Goal: Communication & Community: Answer question/provide support

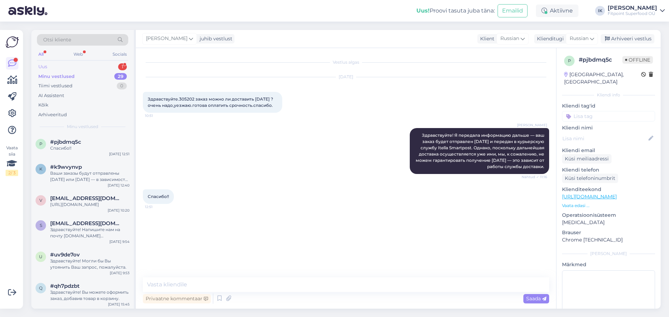
click at [104, 65] on div "Uus 1" at bounding box center [82, 67] width 91 height 10
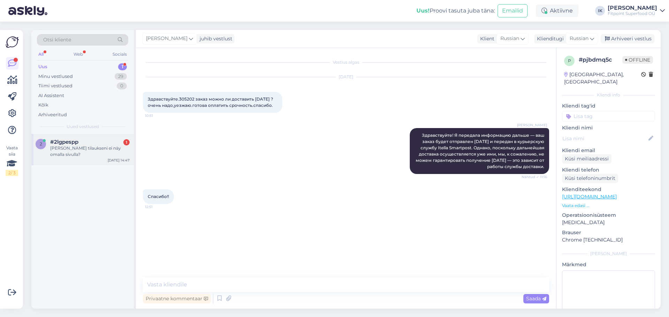
click at [76, 143] on span "#2lgpespp" at bounding box center [64, 142] width 28 height 6
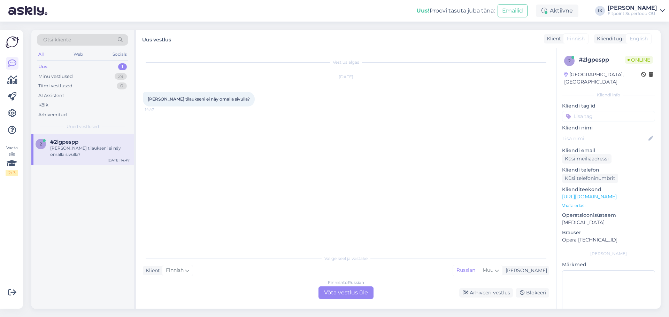
click at [340, 288] on div "Finnish to Russian Võta vestlus üle" at bounding box center [345, 293] width 55 height 13
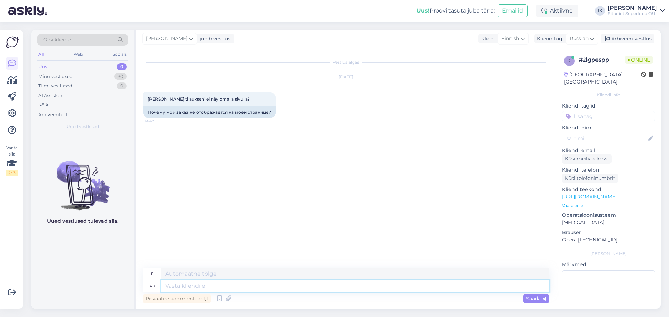
click at [403, 283] on textarea at bounding box center [355, 286] width 388 height 12
type textarea "Здравствуйте!"
type textarea "Hei!"
type textarea "Здравствуйте! Пришлите н"
type textarea "Hei! Lähetä"
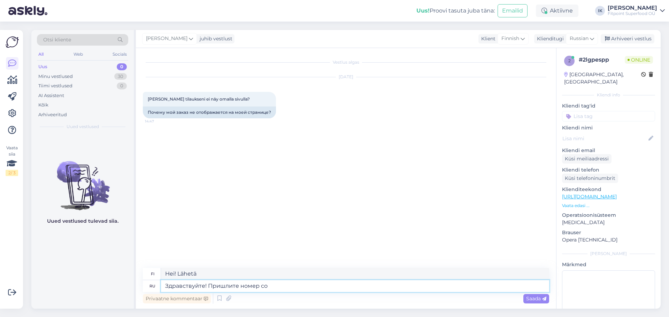
type textarea "Здравствуйте! Пришлите номер сов"
type textarea "Hei! Lähetä minulle numerosi."
type textarea "Здравствуйте! Пришлите номер своего за"
type textarea "Hei! Lähetä minulle numerosi"
type textarea "Здравствуйте! Пришлите номер своего заказ, п"
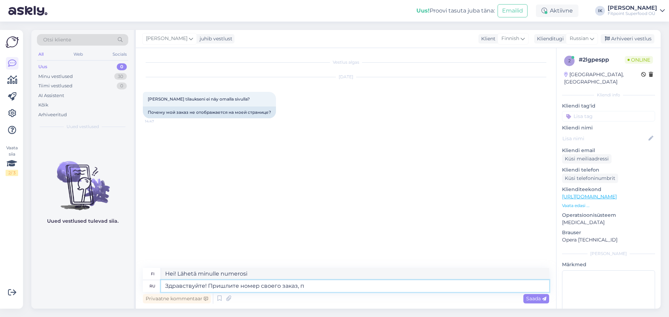
type textarea "Hei! Lähettäkää minulle tilausnumeronne."
type textarea "Здравствуйте! Пришлите номер своего заказ, пожалуйста."
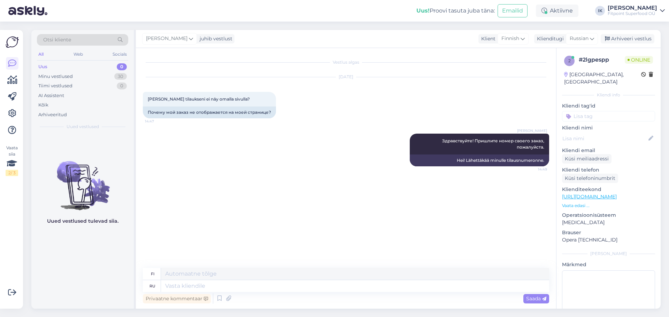
click at [342, 215] on div "Vestlus algas [DATE] Miksi tilaukseni ei näy omalla sivulla? 14:47 Почему мой з…" at bounding box center [349, 158] width 412 height 207
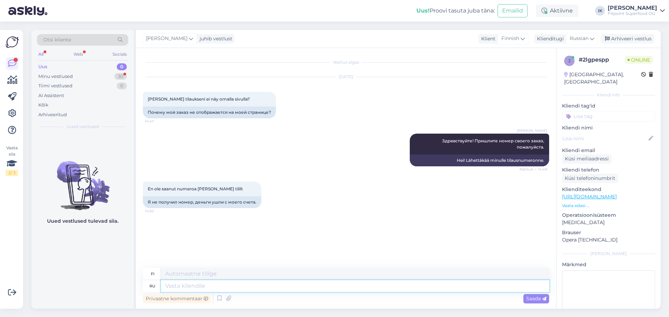
click at [242, 291] on textarea at bounding box center [355, 286] width 388 height 12
click at [121, 75] on div "30" at bounding box center [120, 76] width 13 height 7
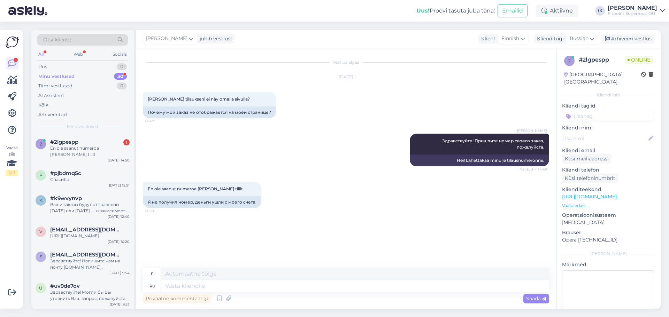
click at [106, 36] on div "Otsi kliente" at bounding box center [82, 39] width 91 height 11
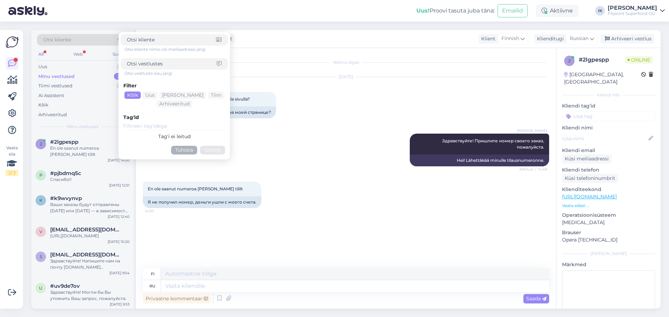
click at [161, 43] on input at bounding box center [171, 39] width 89 height 7
click at [161, 63] on input at bounding box center [172, 63] width 90 height 7
type input "номер заказа"
click button "Otsing" at bounding box center [212, 150] width 25 height 9
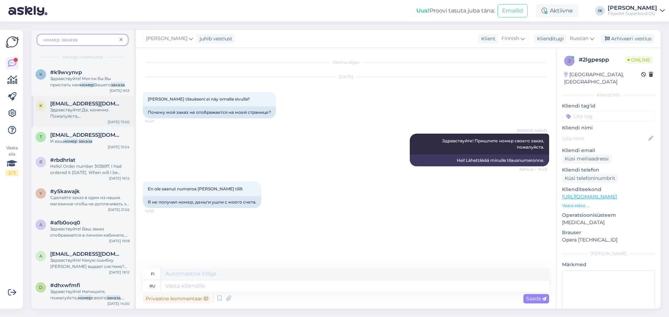
click at [97, 108] on span "Здравствуйте! Да, конечно. Пожалуйста, пришлите" at bounding box center [79, 116] width 59 height 18
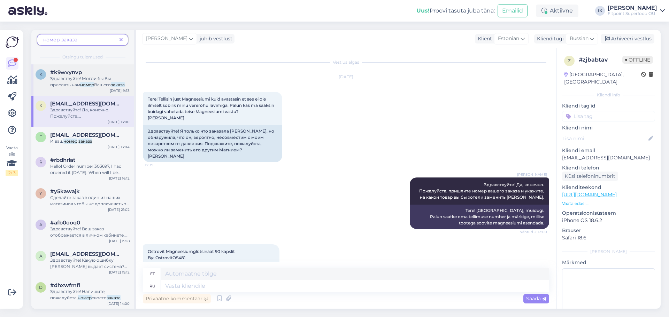
scroll to position [115, 0]
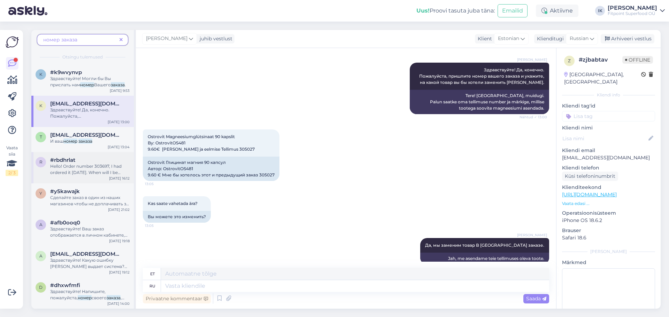
click at [86, 171] on span "Hello! Order number 303697, I had ordered it [DATE]. When will I be recieving i…" at bounding box center [85, 173] width 71 height 18
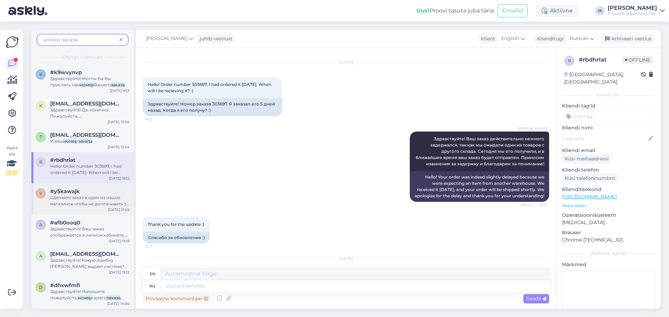
click at [92, 203] on span "Сделайте заказ в один из наших магазинов чтобы не доплачивать за доставку и нап…" at bounding box center [89, 207] width 79 height 24
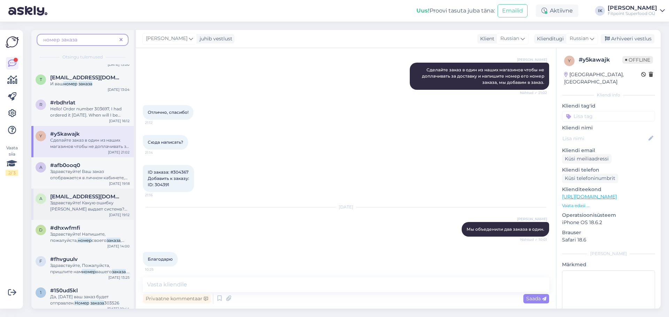
scroll to position [70, 0]
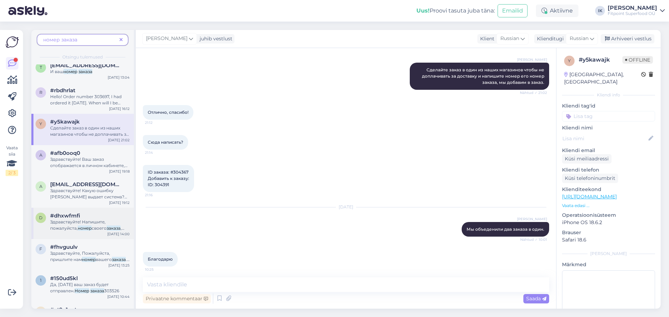
click at [107, 231] on span "своего" at bounding box center [99, 228] width 15 height 5
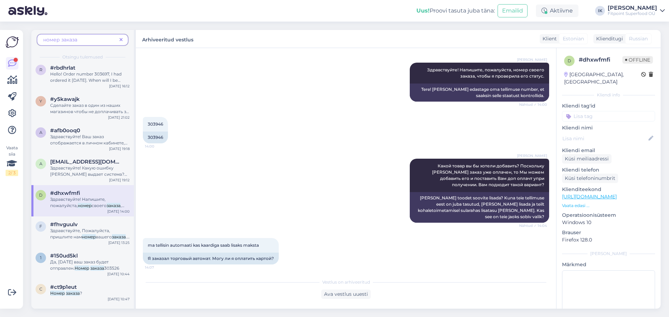
scroll to position [104, 0]
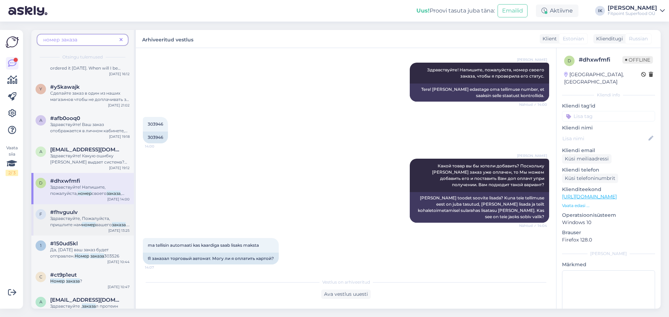
click at [98, 226] on span "вашего" at bounding box center [104, 224] width 16 height 5
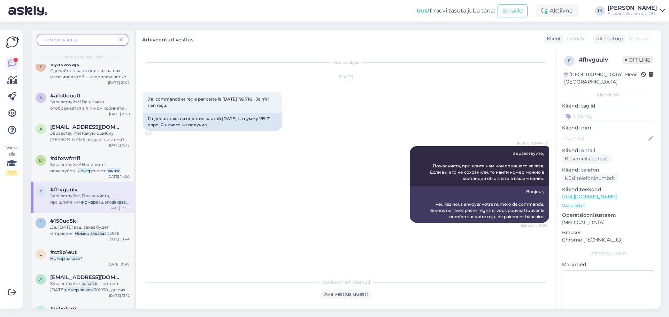
scroll to position [139, 0]
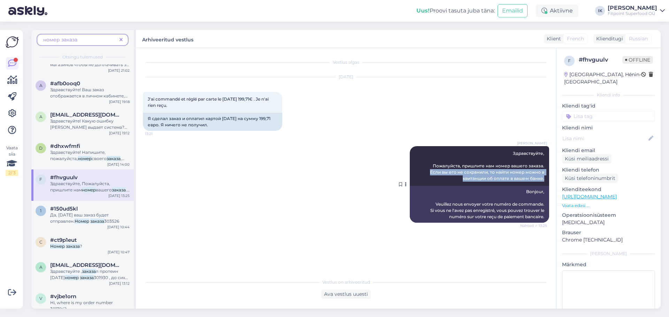
drag, startPoint x: 545, startPoint y: 179, endPoint x: 423, endPoint y: 171, distance: 121.5
click at [423, 171] on div "[PERSON_NAME] Здравствуйте, Пожалуйста, пришлите нам номер вашего заказа. Если …" at bounding box center [478, 166] width 139 height 40
copy span "Если вы его не сохранили, то найти номер можно в квитанции об оплате в вашем ба…"
click at [123, 39] on span at bounding box center [121, 39] width 9 height 7
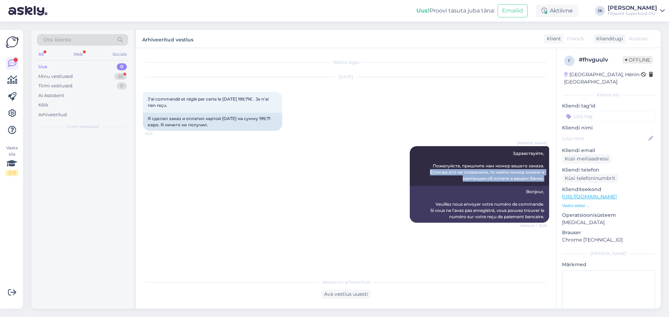
scroll to position [0, 0]
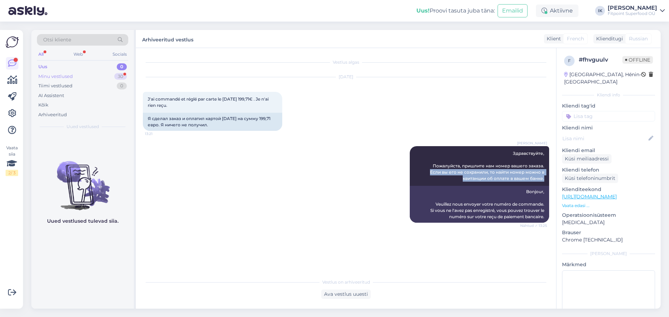
click at [98, 78] on div "Minu vestlused 30" at bounding box center [82, 77] width 91 height 10
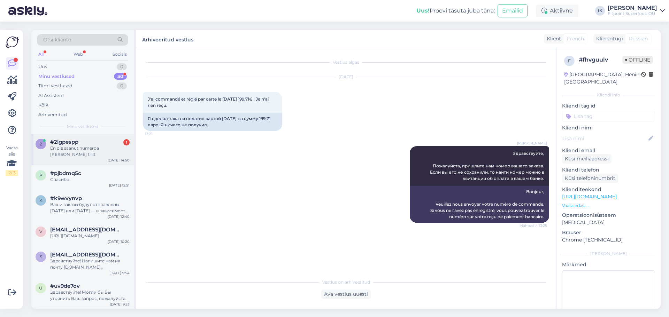
click at [100, 156] on div "2 #2lgpespp 1 En ole saanut numeroa [PERSON_NAME] tililt [DATE] 14:50" at bounding box center [82, 149] width 102 height 31
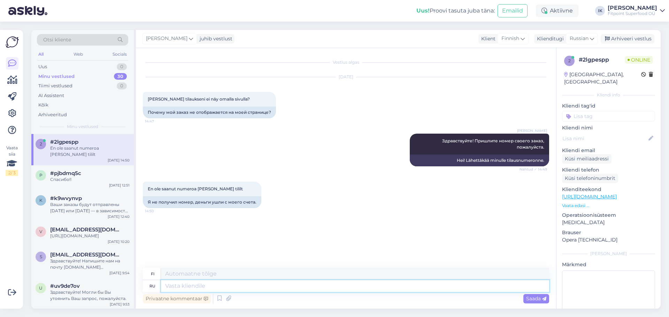
click at [287, 292] on textarea at bounding box center [355, 286] width 388 height 12
paste textarea "Если вы его не сохранили, то найти номер можно в квитанции об оплате в вашем ба…"
type textarea "Если вы его не сохранили, то найти номер можно в квитанции об оплате в вашем ба…"
type textarea "[PERSON_NAME] et [PERSON_NAME] sitä, löydät numeron pankkimaksukuitistasi."
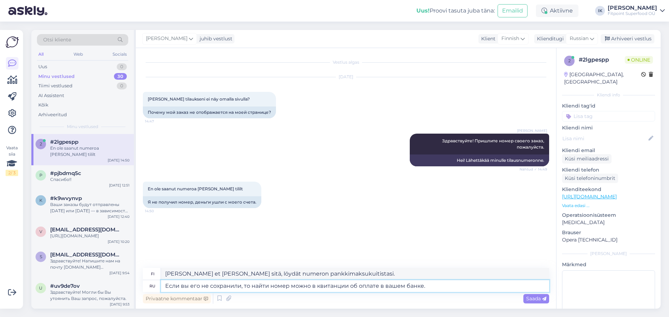
click at [199, 287] on textarea "Если вы его не сохранили, то найти номер можно в квитанции об оплате в вашем ба…" at bounding box center [355, 286] width 388 height 12
drag, startPoint x: 199, startPoint y: 287, endPoint x: 193, endPoint y: 287, distance: 5.6
click at [193, 287] on textarea "Если вы его не сохранили, то найти номер можно в квитанции об оплате в вашем ба…" at bounding box center [355, 286] width 388 height 12
click at [435, 284] on textarea "Если вы его не сохранили, то найти номер можно в квитанции об оплате в вашем ба…" at bounding box center [355, 286] width 388 height 12
type textarea "Если вы его не сохранили, то найти номер можно в квитанции об оплате в вашем ба…"
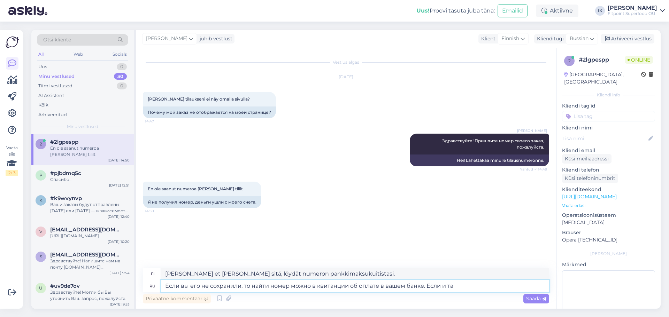
type textarea "[PERSON_NAME] et [PERSON_NAME] sitä, löydät numeron pankkimaksukuitistasi. [PER…"
type textarea "Если вы его не сохранили, то найти номер можно в квитанции об оплате в вашем ба…"
type textarea "[PERSON_NAME] et [PERSON_NAME] sitä, löydät numeron pankkimaksukuitistasi. [PER…"
type textarea "Если вы его не сохранили, то найти номер можно в квитанции об оплате в вашем ба…"
type textarea "[PERSON_NAME] et [PERSON_NAME] sitä, löydät numeron pankkimaksukuitistasi. [PER…"
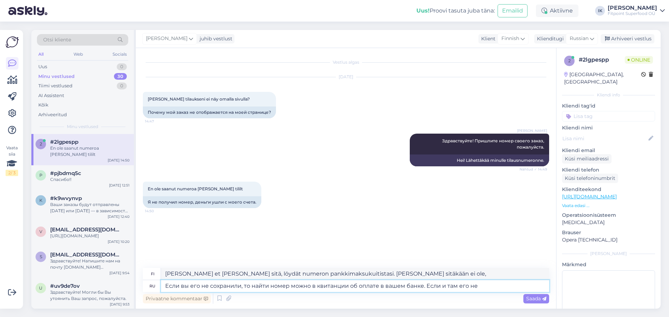
type textarea "Если вы его не сохранили, то найти номер можно в квитанции об оплате в вашем ба…"
type textarea "[PERSON_NAME] et [PERSON_NAME] sitä, löydät numeron pankkimaksukuitistasi. [PER…"
type textarea "Если вы его не сохранили, то найти номер можно в квитанции об оплате в вашем ба…"
type textarea "[PERSON_NAME] et [PERSON_NAME] sitä, löydät numeron pankkimaksukuitistasi. [PER…"
type textarea "Если вы его не сохранили, то найти номер можно в квитанции об оплате в вашем ба…"
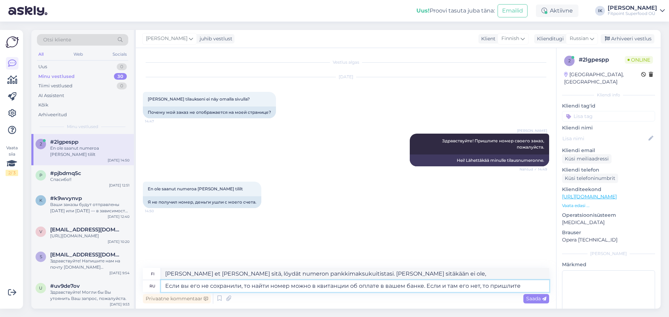
type textarea "[PERSON_NAME] et [PERSON_NAME] sitä, löydät numeron pankkimaksukuitistasi. [PER…"
type textarea "Если вы его не сохранили, то найти номер можно в квитанции об оплате в вашем ба…"
type textarea "[PERSON_NAME] et [PERSON_NAME] sitä, löydät numeron pankkimaksukuitistasi. [PER…"
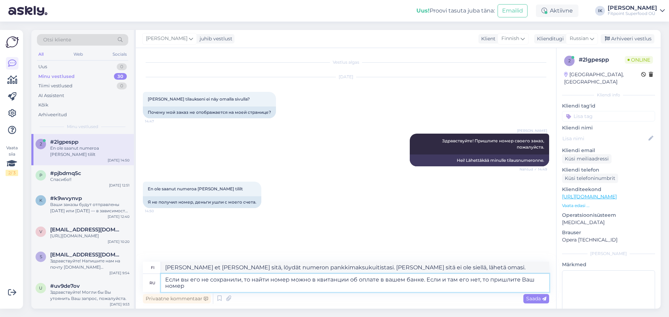
type textarea "Если вы его не сохранили, то найти номер можно в квитанции об оплате в вашем ба…"
type textarea "[PERSON_NAME] et [PERSON_NAME] sitä, löydät numeron pankkimaksukuitistasi. [PER…"
type textarea "Если вы его не сохранили, то найти номер можно в квитанции об оплате в вашем ба…"
type textarea "[PERSON_NAME] et [PERSON_NAME] sitä, löydät numeron pankkimaksukuitistasi. [PER…"
type textarea "Если вы его не сохранили, то найти номер можно в квитанции об оплате в вашем ба…"
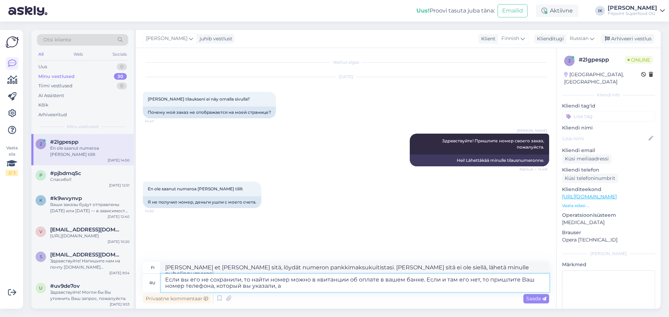
type textarea "[PERSON_NAME] et [PERSON_NAME] sitä, löydät numeron pankkimaksukuitistasi. [PER…"
type textarea "Если вы его не сохранили, то найти номер можно в квитанции об оплате в вашем ба…"
type textarea "[PERSON_NAME] et [PERSON_NAME] sitä, löydät numeron pankkimaksukuitistasi. [PER…"
type textarea "Если вы его не сохранили, то найти номер можно в квитанции об оплате в вашем ба…"
type textarea "[PERSON_NAME] et [PERSON_NAME] sitä, löydät numeron pankkimaksukuitistasi. [PER…"
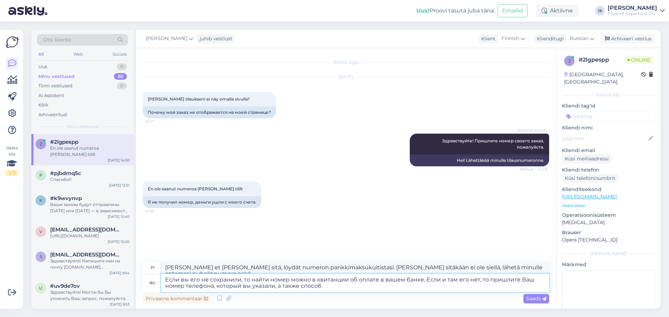
type textarea "Если вы его не сохранили, то найти номер можно в квитанции об оплате в вашем ба…"
type textarea "[PERSON_NAME] et [PERSON_NAME] sitä, löydät numeron pankkimaksukuitistasi. [PER…"
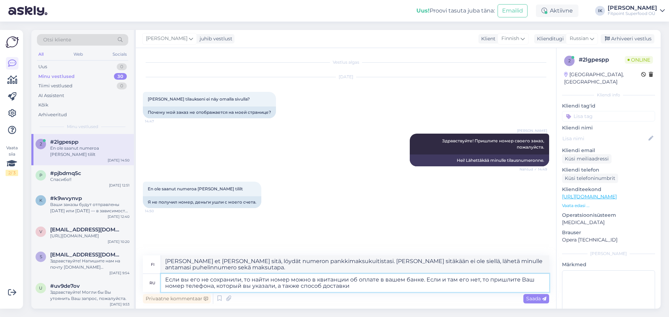
type textarea "Если вы его не сохранили, то найти номер можно в квитанции об оплате в вашем ба…"
type textarea "[PERSON_NAME] et [PERSON_NAME] sitä, löydät numeron pankkimaksukuitistasi. [PER…"
type textarea "Если вы его не сохранили, то найти номер можно в квитанции об оплате в вашем ба…"
click at [544, 296] on span "Saada" at bounding box center [536, 299] width 20 height 6
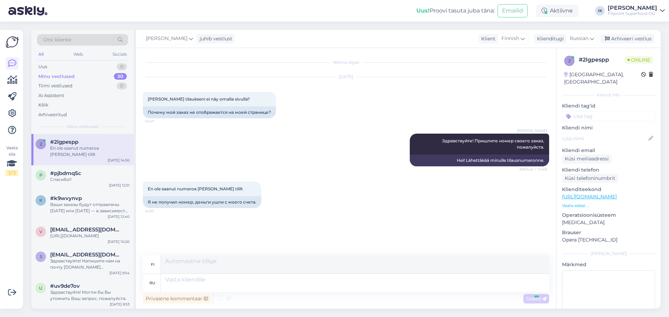
scroll to position [21, 0]
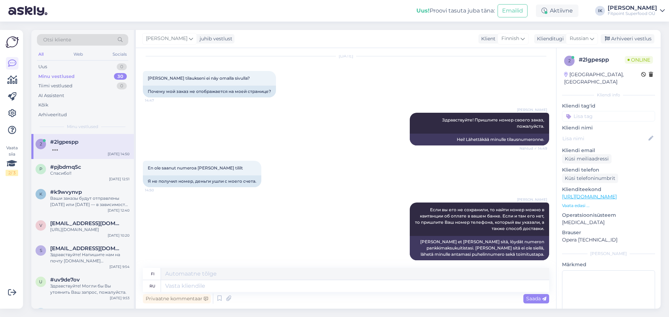
click at [435, 167] on div "En ole saanut numeroa [PERSON_NAME] tililt 14:50 Я не получил номер, деньги ушл…" at bounding box center [346, 174] width 406 height 42
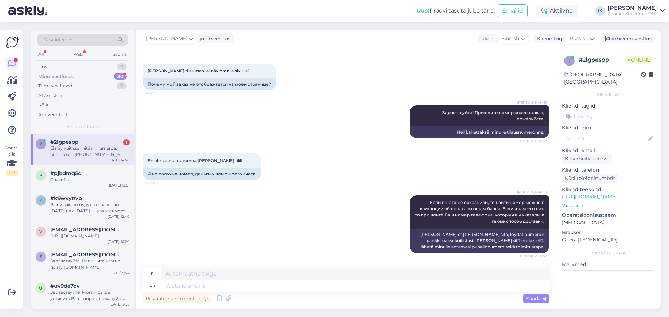
scroll to position [75, 0]
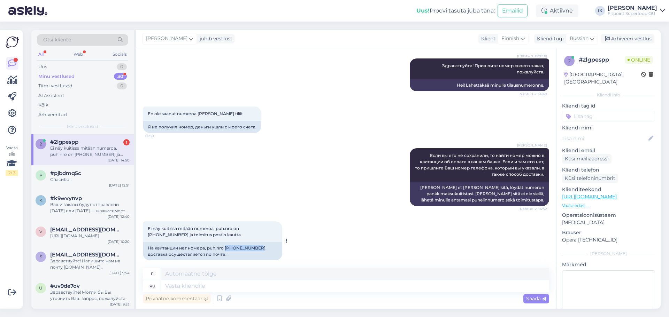
drag, startPoint x: 257, startPoint y: 242, endPoint x: 226, endPoint y: 242, distance: 31.3
click at [226, 242] on div "На квитанции нет номера, puh.nro [PHONE_NUMBER], доставка осуществляется по поч…" at bounding box center [212, 251] width 139 height 18
copy div "[PHONE_NUMBER]"
click at [242, 286] on textarea at bounding box center [355, 286] width 388 height 12
type textarea "Способ д"
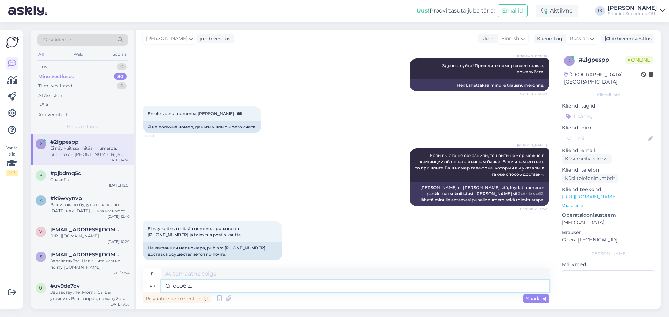
type textarea "Tapa"
type textarea "Способ доставки б"
type textarea "Toimitustapa"
type textarea "Способ доставки был ва"
type textarea "Toimitustapa oli"
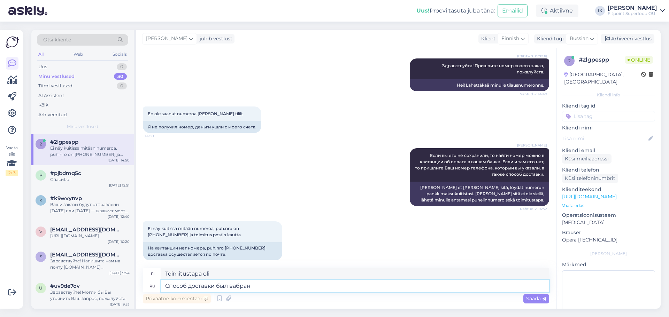
type textarea "Способ доставки был вабран"
type textarea "Toimitustapa on valittu"
type textarea "Способ доставки был вабран [PERSON_NAME],"
type textarea "Toimitustavan valitsi [PERSON_NAME]."
type textarea "Способ доставки был вабран Omniva, Smartposti"
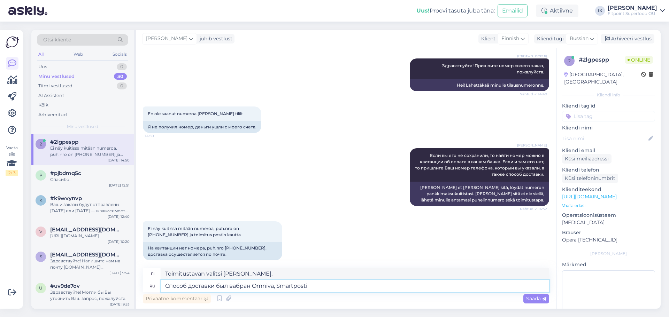
type textarea "Toimitustavaksi valittiin Omniva, Smartposti"
type textarea "Способ доставки был вабран Omniva, Smartposti или"
type textarea "Toimitustavaksi valittiin Omniva, Smartposti tai"
type textarea "Способ доставки был вабран Omniva, Smartposti или DPD?"
type textarea "Oliko toimitustavaksi valittu Omniva, Smartposti vai DPD?"
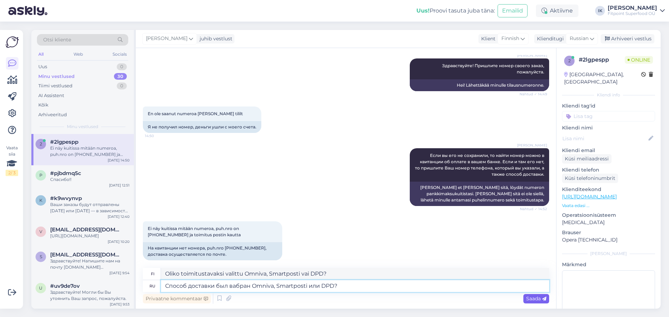
type textarea "Способ доставки был вабран Omniva, Smartposti или DPD?"
click at [537, 296] on span "Saada" at bounding box center [536, 299] width 20 height 6
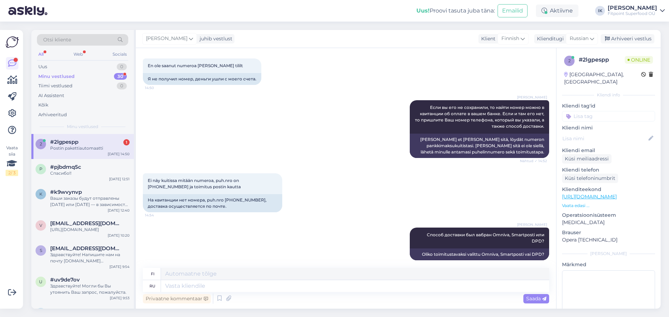
scroll to position [165, 0]
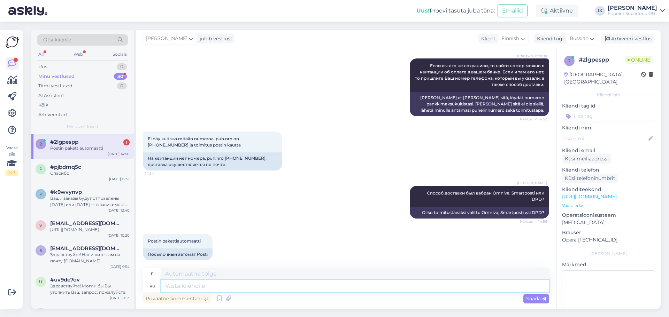
click at [259, 286] on textarea at bounding box center [355, 286] width 388 height 12
type textarea "Спасибо з"
type textarea "Kiitos"
type textarea "Спасибо за информацию"
type textarea "Kiitos tiedoista."
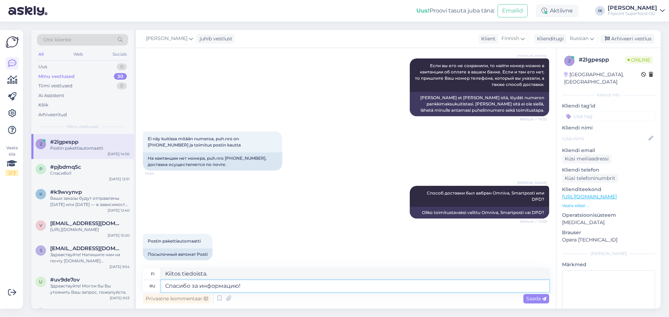
type textarea "Спасибо за информацию!"
type textarea "Kiitos tiedosta!"
type textarea "Спасибо за информацию! Номер В"
type textarea "Kiitos tiedosta! Numero"
type textarea "Спасибо за информацию! Номер Вашего за"
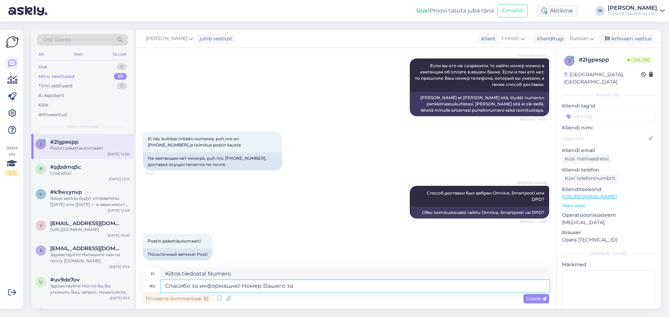
type textarea "Kiitos tiedosta! Numeroni"
type textarea "Спасибо за информацию! Номер Вашего заказа"
type textarea "Kiitos tiedoista! Tilausnumerosi"
paste textarea "#304931"
type textarea "Спасибо за информацию! Номер Вашего заказа #304931"
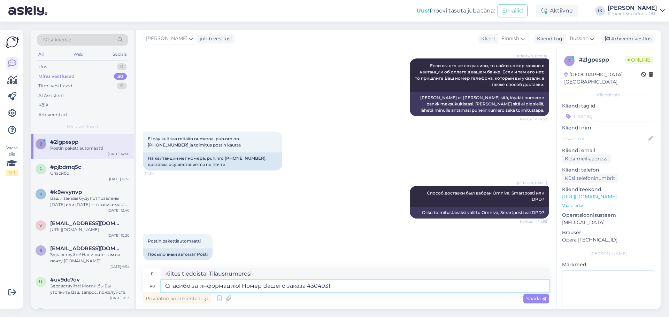
type textarea "Kiitos tiedoista! Tilausnumerosi on #304931."
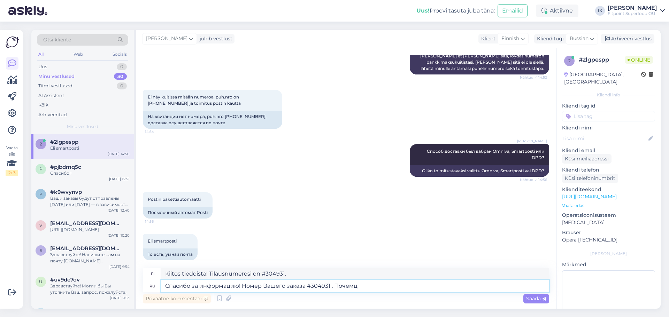
type textarea "Спасибо за информацию! Номер Вашего заказа #304931 . Почемц"
type textarea "Kiitos tiedoista! Tilausnumerosi on #304931. Miksi?"
type textarea "Спасибо за информацию! Номер Вашего заказа #304931 . Почему о"
type textarea "Kiitos tiedosta! Tilausnumerosi on #304931. Miksi?"
type textarea "Спасибо за информацию! Номер Вашего заказа #304931 . Почему он н"
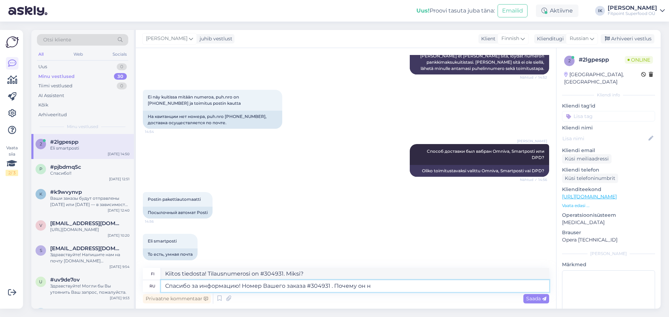
type textarea "Kiitos tiedoista! Tilausnumerosi on #304931. Miksi se on?"
type textarea "Спасибо за информацию! Номер Вашего заказа #304931 . Почему он не от"
type textarea "Kiitos tiedosta! Tilausnumerosi on #304931. Miksi se ei ole?"
type textarea "Спасибо за информацию! Номер Вашего заказа #304931 . Почему он не отображаетс"
type textarea "Kiitos tiedosta! Tilausnumerosi on #304931. Miksi se ei näy?"
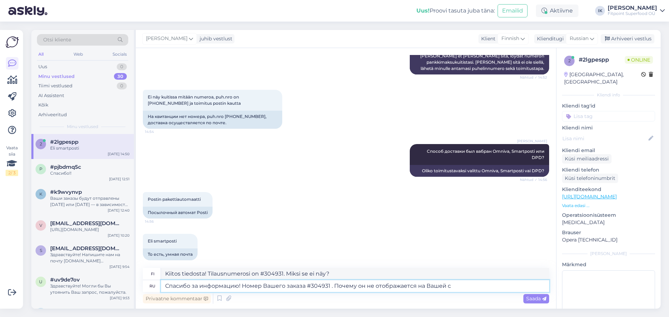
type textarea "Спасибо за информацию! Номер Вашего заказа #304931 . Почему он не отображается …"
type textarea "Kiitos tiedoista! Tilausnumerosi on #304931. Miksi se ei näy tililläsi?"
type textarea "Спасибо за информацию! Номер Вашего заказа #304931 . Почему он не отображается …"
type textarea "Kiitos tiedosta! Tilausnumerosi on #304931. Miksi se ei näy sivullasi?"
type textarea "Спасибо за информацию! Номер Вашего заказа #304931 . Почему он не отображается …"
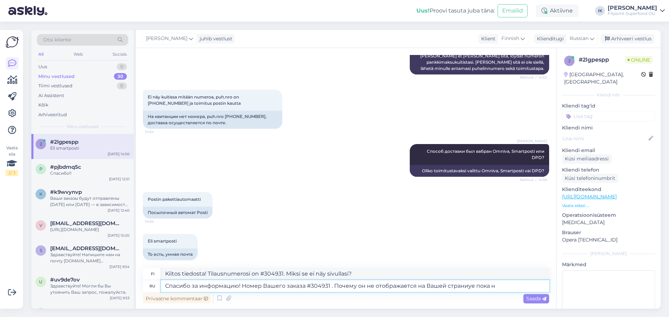
type textarea "Kiitos tiedosta! Tilausnumerosi on #304931. Miksi se ei vielä näy sivullasi?"
type textarea "Спасибо за информацию! Номер Вашего заказа #304931 . Почему он не отображается …"
type textarea "Kiitos tiedosta! Tilausnumerosi on #304931. En ymmärrä, miksi se ei vielä näy s…"
type textarea "Спасибо за информацию! Номер Вашего заказа #304931 . Почему он не отображается …"
type textarea "Kiitos tiedosta! Tilausnumerosi on #304931. En osaa vielä sanoa, miksi se ei nä…"
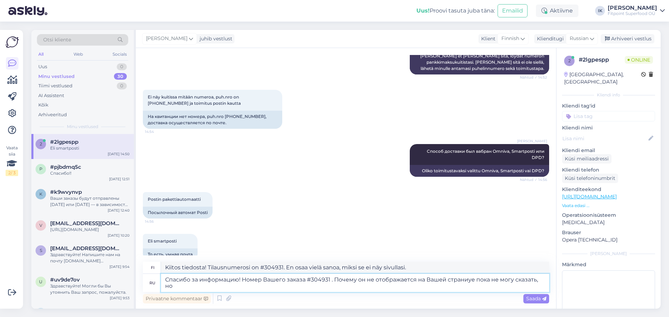
type textarea "Спасибо за информацию! Номер Вашего заказа #304931 . Почему он не отображается …"
type textarea "Kiitos tiedosta! Tilausnumerosi on #304931. En osaa vielä sanoa, miksi se ei nä…"
type textarea "Спасибо за информацию! Номер Вашего заказа #304931 . Почему он не отображается …"
type textarea "Kiitos tiedoista! Tilausnumerosi on #304931. En osaa vielä sanoa, miksi se ei n…"
type textarea "Спасибо за информацию! Номер Вашего заказа #304931 . Почему он не отображается …"
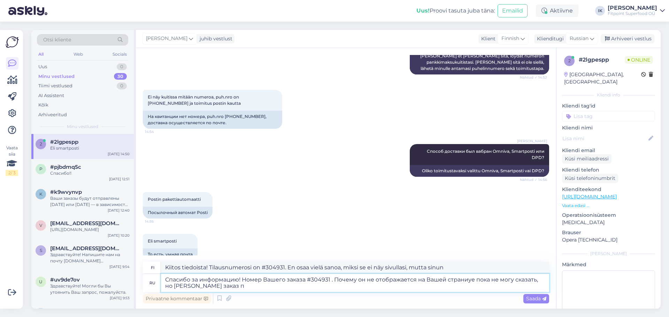
type textarea "Kiitos tiedosta! Tilausnumerosi on #304931. En osaa vielä sanoa, miksi se ei nä…"
type textarea "Спасибо за информацию! Номер Вашего заказа #304931 . Почему он не отображается …"
type textarea "Kiitos tiedoista! Tilausnumerosi on #304931. En osaa vielä sanoa, miksi se ei n…"
type textarea "Спасибо за информацию! Номер Вашего заказа #304931 . Почему он не отображается …"
type textarea "Kiitos tiedoista! Tilausnumerosi on #304931. En osaa vielä sanoa, miksi se ei n…"
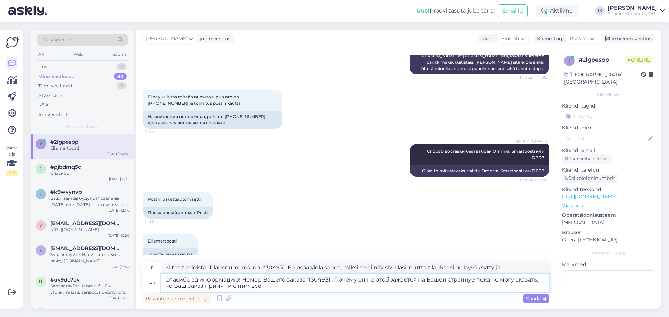
type textarea "Спасибо за информацию! Номер Вашего заказа #304931 . Почему он не отображается …"
type textarea "Kiitos tiedosta! Tilausnumerosi on #304931. En osaa vielä sanoa, miksi se ei nä…"
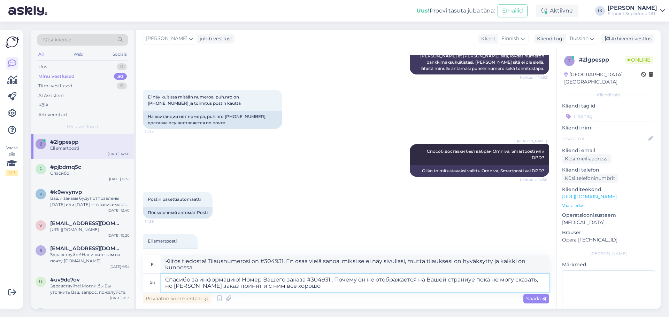
type textarea "Спасибо за информацию! Номер Вашего заказа #304931 . Почему он не отображается …"
type textarea "Kiitos tiedoista! Tilausnumerosi on #304931. En osaa vielä sanoa, miksi se ei n…"
type textarea "Спасибо за информацию! Номер Вашего заказа #304931 . Почему он не отображается …"
type textarea "Kiitos tiedoista! Tilausnumerosi on #304931. En osaa vielä sanoa, miksi se ei n…"
type textarea "Спасибо за информацию! Номер Вашего заказа #304931 . Почему он не отображается …"
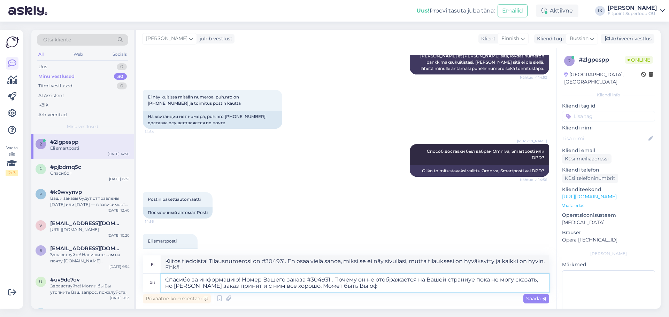
type textarea "Kiitos tiedoista! Tilausnumerosi on #304931. En osaa vielä sanoa, miksi se ei n…"
type textarea "Спасибо за информацию! Номер Вашего заказа #304931 . Почему он не отображается …"
type textarea "Kiitos tiedoista! Tilausnumerosi on #304931. En osaa vielä sanoa, miksi se ei n…"
type textarea "Спасибо за информацию! Номер Вашего заказа #304931 . Почему он не отображается …"
type textarea "Kiitos tiedoista! Tilausnumerosi on #304931. En osaa vielä sanoa, miksi se ei n…"
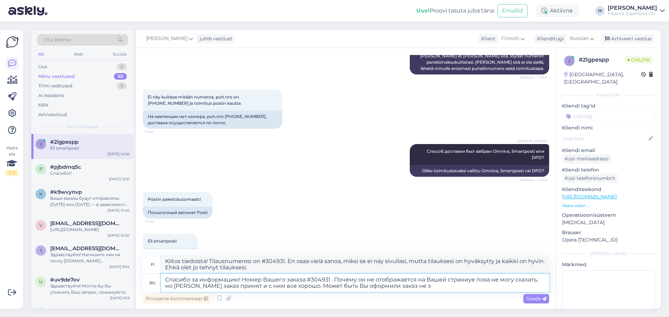
type textarea "Спасибо за информацию! Номер Вашего заказа #304931 . Почему он не отображается …"
type textarea "Kiitos tiedoista! Tilausnumerosi on #304931. En osaa vielä sanoa, miksi se ei n…"
type textarea "Спасибо за информацию! Номер Вашего заказа #304931 . Почему он не отображается …"
type textarea "Kiitos tiedoista! Tilausnumerosi on #304931. En osaa vielä sanoa, miksi se ei n…"
click at [413, 289] on textarea "Спасибо за информацию! Номер Вашего заказа #304931 . Почему он не отображается …" at bounding box center [355, 283] width 388 height 18
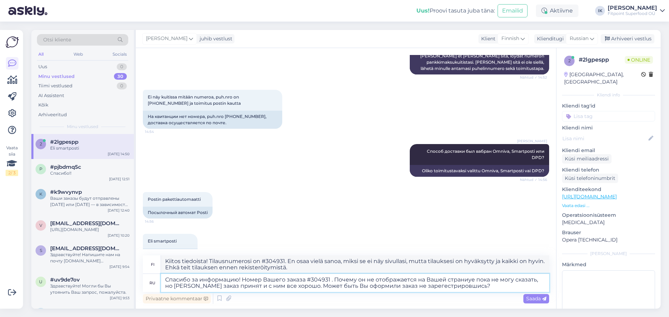
type textarea "Спасибо за информацию! Номер Вашего заказа #304931 . Почему он не отображается …"
type textarea "Kiitos tiedosta! Tilausnumerosi on #304931. En osaa vielä sanoa, miksi se ei nä…"
type textarea "Спасибо за информацию! Номер Вашего заказа #304931 . Почему он не отображается …"
type textarea "Kiitos tiedoista! Tilausnumerosi on #304931. En osaa vielä sanoa, miksi se ei n…"
type textarea "Спасибо за информацию! Номер Вашего заказа #304931 . Почему он не отображается …"
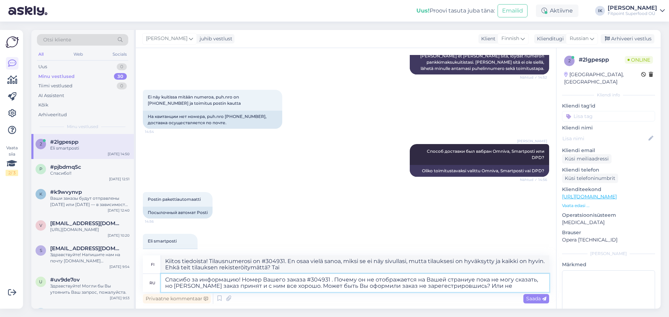
type textarea "Kiitos tiedosta! Tilausnumerosi on #304931. En osaa vielä sanoa, miksi se ei nä…"
type textarea "Спасибо за информацию! Номер Вашего заказа #304931 . Почему он не отображается …"
type textarea "Kiitos tiedosta! Tilausnumerosi on #304931. En osaa vielä sanoa, miksi se ei nä…"
type textarea "Спасибо за информацию! Номер Вашего заказа #304931 . Почему он не отображается …"
type textarea "Kiitos tiedosta! Tilausnumerosi on #304931. En osaa vielä sanoa, miksi se ei nä…"
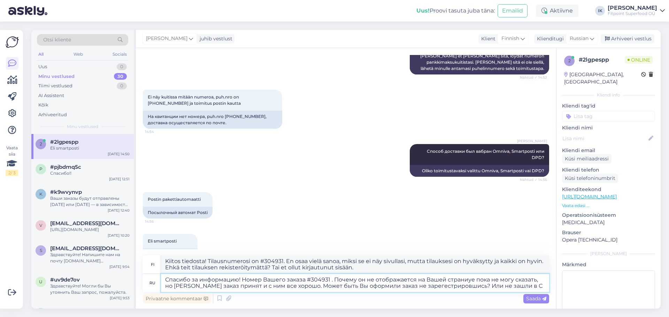
type textarea "Спасибо за информацию! Номер Вашего заказа #304931 . Почему он не отображается …"
type textarea "Kiitos tiedoista! Tilausnumerosi on #304931. En osaa vielä sanoa, miksi se ei n…"
type textarea "Спасибо за информацию! Номер Вашего заказа #304931 . Почему он не отображается …"
type textarea "Kiitos tiedosta! Tilausnumerosi on #304931. En osaa vielä sanoa, miksi se ei nä…"
type textarea "Спасибо за информацию! Номер Вашего заказа #304931 . Почему он не отображается …"
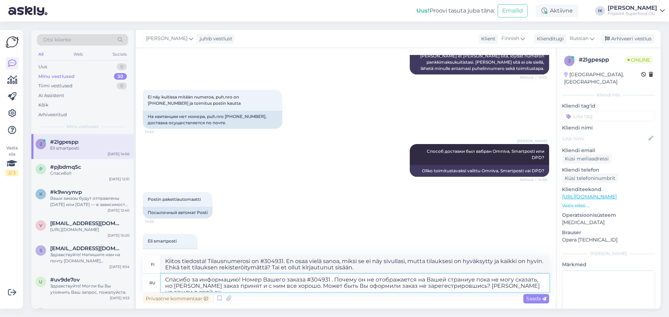
type textarea "Kiitos tiedoista! Tilausnumerosi on #304931. En osaa vielä sanoa, miksi se ei n…"
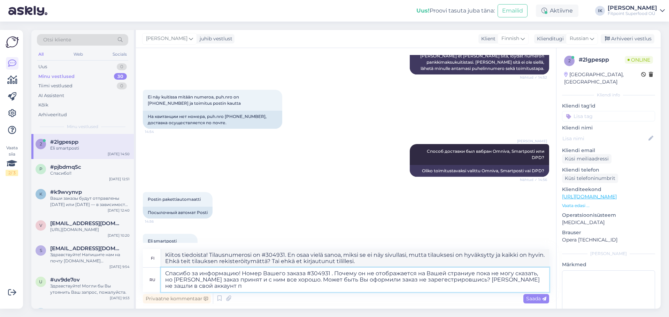
type textarea "Спасибо за информацию! Номер Вашего заказа #304931 . Почему он не отображается …"
type textarea "Kiitos tiedoista! Tilausnumerosi on #304931. En osaa vielä sanoa, miksi se ei n…"
type textarea "Спасибо за информацию! Номер Вашего заказа #304931 . Почему он не отображается …"
type textarea "Kiitos tiedoista! Tilausnumerosi on #304931. En osaa vielä sanoa, miksi se ei n…"
type textarea "Спасибо за информацию! Номер Вашего заказа #304931 . Почему он не отображается …"
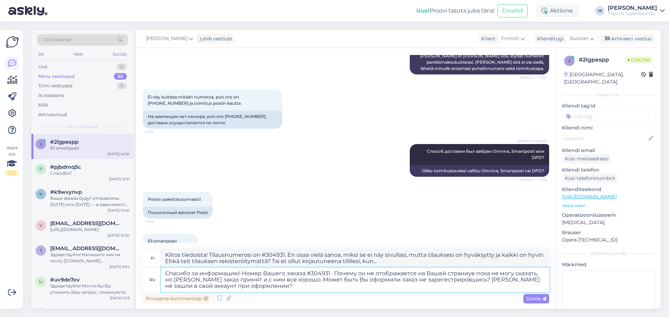
type textarea "Kiitos tiedoista! Tilausnumerosi on #304931. En osaa vielä sanoa, miksi se ei n…"
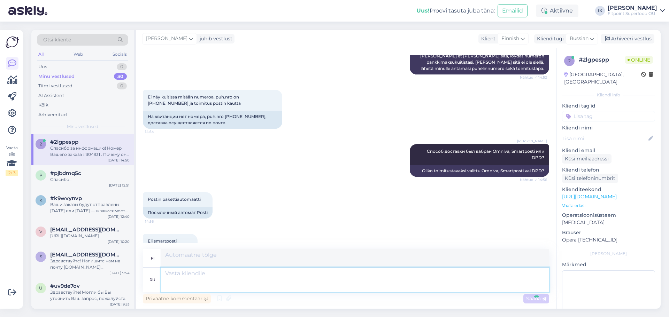
scroll to position [292, 0]
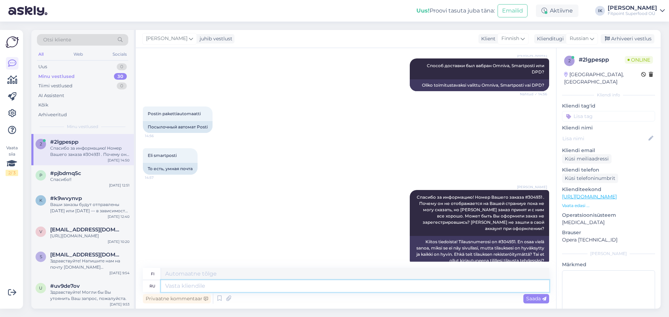
click at [419, 290] on textarea at bounding box center [355, 286] width 388 height 12
type textarea "Вижу о"
type textarea "Näen"
type textarea "Вижу ошибку, н"
type textarea "Näen virheen,"
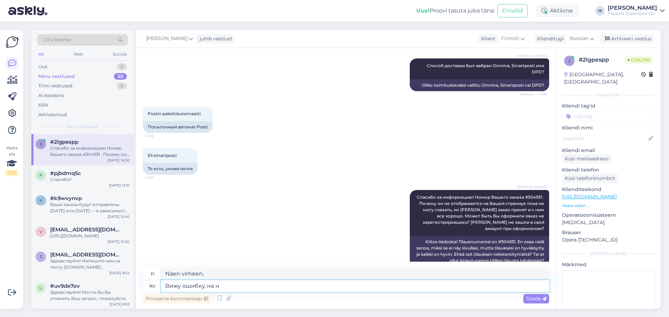
type textarea "Вижу ошибку, на на"
type textarea "Näen virheen kohdassa"
type textarea "Вижу ошибку, на английской ве"
type textarea "[GEOGRAPHIC_DATA] [GEOGRAPHIC_DATA] virheen."
type textarea "Вижу ошибку, на английской версии са"
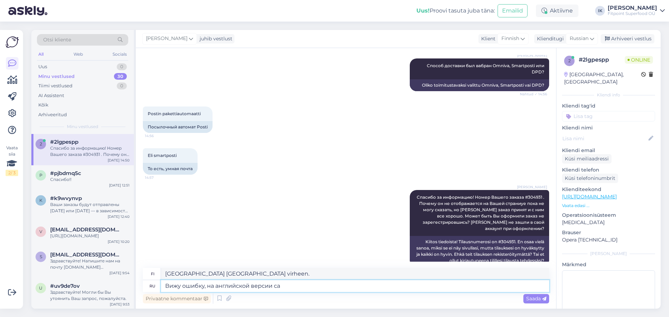
type textarea "Näen englanninkielisessä versiossa virheen."
type textarea "Вижу ошибку, на английской версии сайта н"
type textarea "Näen virheen sivuston englanninkielisessä versiossa."
type textarea "Вижу ошибку, на английской версии сайта не"
type textarea "Näen virheen, sitä ei ole sivuston englanninkielisessä versiossa."
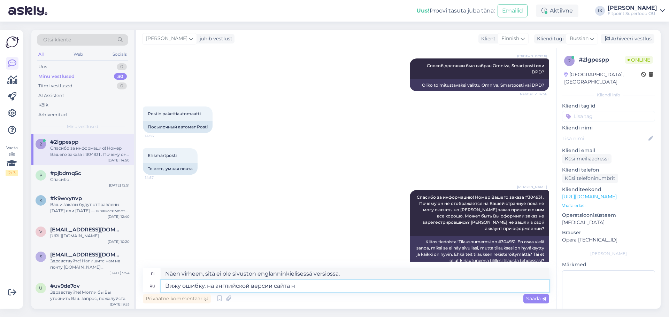
type textarea "Вижу ошибку, на английской версии сайта"
type textarea "Näen virheen sivuston englanninkielisessä versiossa."
click at [242, 286] on textarea "Вижу ошибку, на английской версии сайта" at bounding box center [355, 286] width 388 height 12
click at [302, 287] on textarea "Вижу ошибку, на финской версии сайта" at bounding box center [355, 286] width 388 height 12
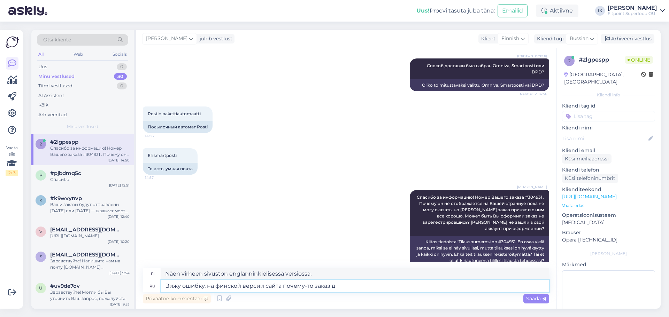
type textarea "Вижу ошибку, на финской версии сайта почему-то заказ де"
type textarea "Näen virheen verkkosivuston versiossa."
type textarea "Вижу ошибку, на финской версии сайта почему-то заказ дей"
type textarea "Näen virheen sivuston talousversiossa."
type textarea "Вижу ошибку, на финской версии сайта почему-то заказ дейс"
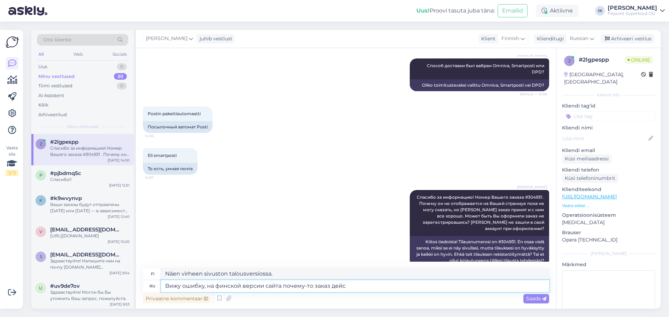
type textarea "Näen virheen sivuston suomenkielisessä versiossa."
type textarea "Вижу ошибку, на финской версии сайта почему-то заказ действительно н"
type textarea "Näen virheen, sivuston suomenkielisessä versiossa tilaus on jostain syystä itse…"
type textarea "Вижу ошибку, на финской версии сайта почему-то заказ действительно не о"
type textarea "Näen virheen, sivuston suomenkielisessä versiossa tilausta ei jostain syystä kä…"
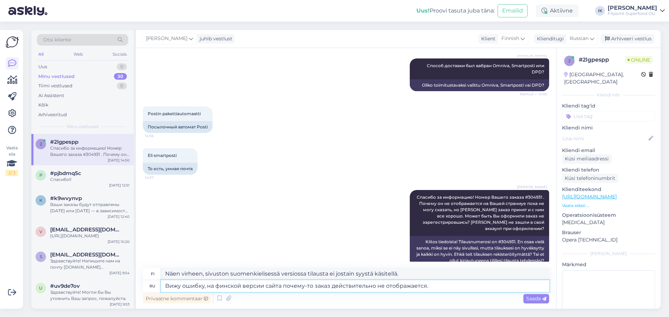
type textarea "Вижу ошибку, на финской версии сайта почему-то заказ действительно не отображае…"
type textarea "Näen virheen: jostain syystä tilausta ei näytetä sivuston suomenkielisessä vers…"
type textarea "Вижу ошибку, на финской версии сайта почему-то заказ действительно не отображае…"
type textarea "Näen virheen, jostain syystä tilausta ei näytetä sivuston suomenkielisessä vers…"
type textarea "Вижу ошибку, на финской версии сайта почему-то заказ действительно не отображае…"
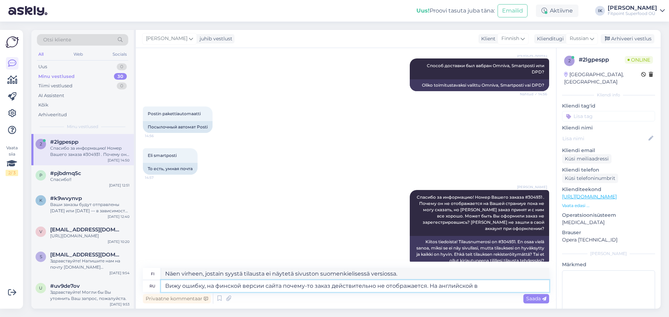
type textarea "Näen virheen. Jostain syystä tilaus ei näy sivuston suomenkielisessä versiossa.…"
type textarea "Вижу ошибку, на финской версии сайта почему-то заказ действительно не отображае…"
type textarea "Näen virheen. Jostain syystä tilaus ei näy sivuston suomenkielisessä versiossa.…"
type textarea "Вижу ошибку, на финской версии сайта почему-то заказ действительно не отображае…"
type textarea "Näen virheen: jostain syystä tilaus ei näy sivuston suomenkielisessä versiossa.…"
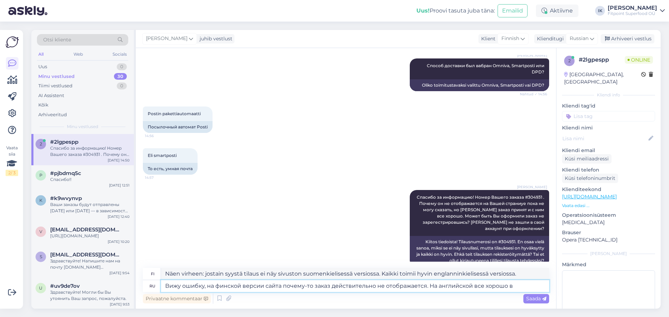
type textarea "Вижу ошибку, на финской версии сайта почему-то заказ действительно не отображае…"
type textarea "Näen virheen: jostain syystä tilaus ei näy sivuston suomenkielisessä versiossa.…"
type textarea "Вижу ошибку, на финской версии сайта почему-то заказ действительно не отображае…"
type textarea "Näen virheen: jostain syystä tilaus ei näy sivuston suomenkielisessä versiossa.…"
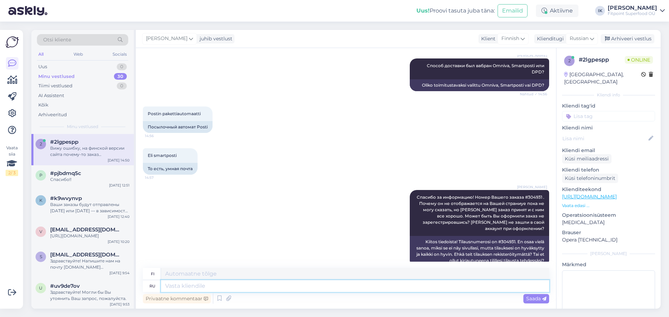
scroll to position [359, 0]
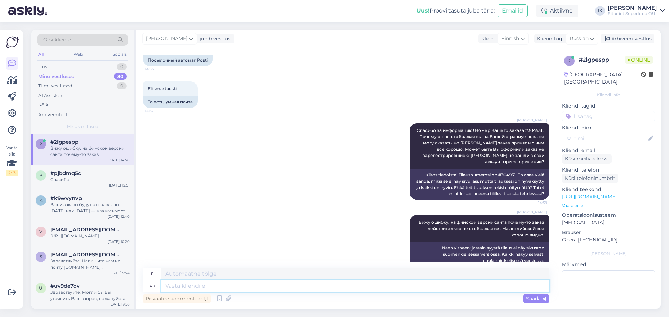
type textarea "С"
type textarea "Мы"
type textarea "Me"
type textarea "Мы сейчас"
type textarea "Olemme nyt"
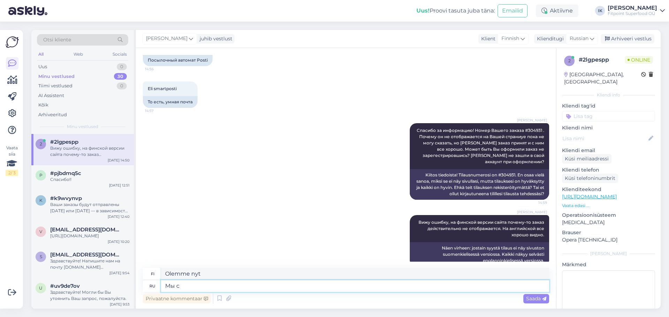
type textarea "Мы"
type textarea "Me"
type textarea "Мы исправим"
type textarea "Me korjaamme sen"
type textarea "Мы исправим эту ош"
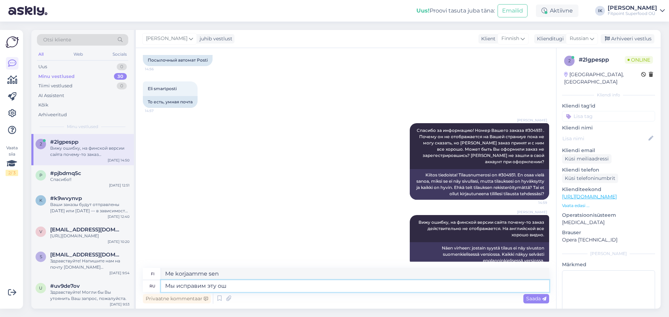
type textarea "Korjaamme tämän"
type textarea "Мы исправим эту ошибку в"
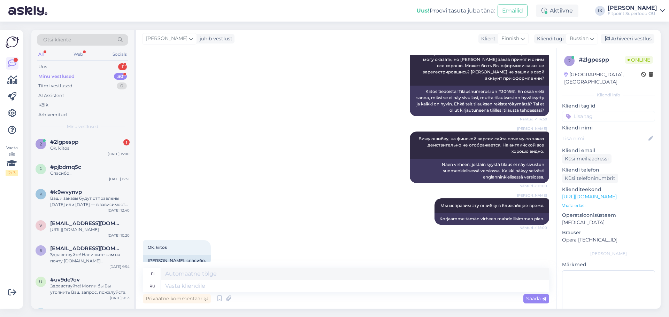
click at [264, 191] on div "[PERSON_NAME] Мы исправим эту ошибку в ближайщее время. Nähtud ✓ 15:00 Korjaamm…" at bounding box center [346, 212] width 406 height 42
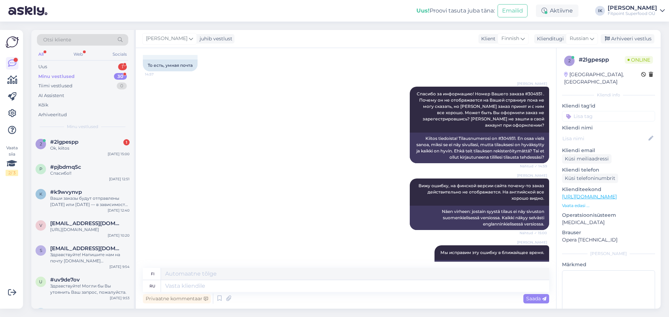
scroll to position [408, 0]
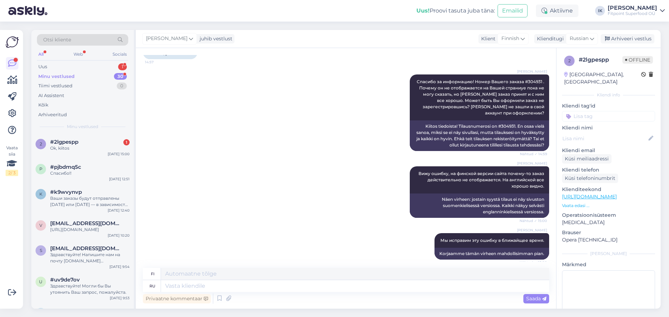
click at [93, 134] on div "Otsi kliente All Web Socials Uus 1 Minu vestlused 30 Tiimi vestlused 0 AI Assis…" at bounding box center [82, 82] width 102 height 104
click at [117, 66] on div "Uus 1" at bounding box center [82, 67] width 91 height 10
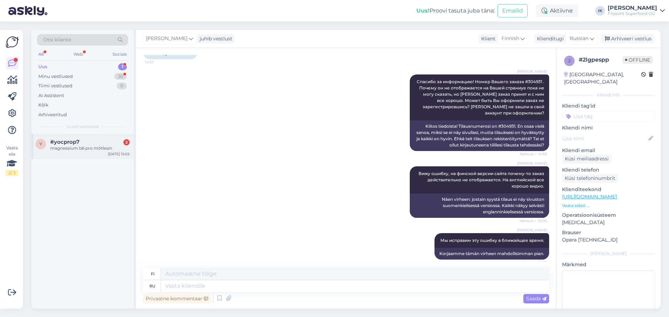
click at [99, 147] on div "magneesium b6 pro mõtlesin" at bounding box center [89, 148] width 79 height 6
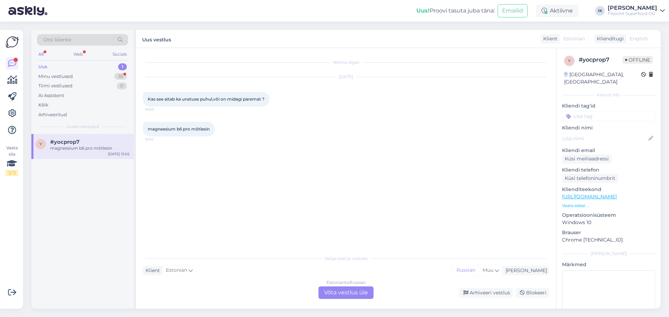
click at [337, 291] on div "Estonian to Russian Võta vestlus üle" at bounding box center [345, 293] width 55 height 13
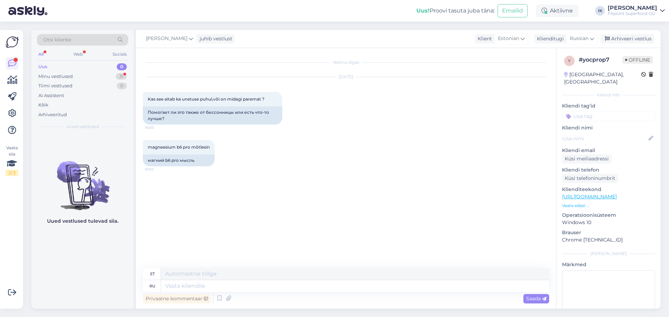
click at [592, 194] on link "[URL][DOMAIN_NAME]" at bounding box center [589, 197] width 55 height 6
click at [256, 283] on textarea at bounding box center [355, 286] width 388 height 12
drag, startPoint x: 250, startPoint y: 287, endPoint x: 209, endPoint y: 284, distance: 41.2
click at [209, 284] on textarea "Здравствуйте! Для б" at bounding box center [355, 286] width 388 height 12
paste textarea "ри бессоннице хорошо помогают магний (особенно в форме глицината или цитрата), …"
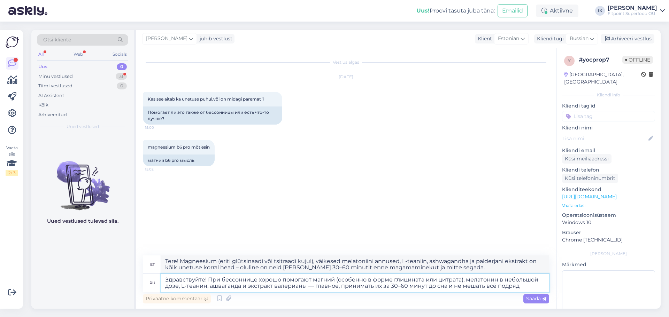
drag, startPoint x: 465, startPoint y: 277, endPoint x: 311, endPoint y: 279, distance: 153.9
click at [311, 279] on textarea "Здравствуйте! При бессоннице хорошо помогают магний (особенно в форме глицината…" at bounding box center [355, 283] width 388 height 18
drag, startPoint x: 398, startPoint y: 279, endPoint x: 346, endPoint y: 277, distance: 52.2
click at [346, 277] on textarea "Здравствуйте! При бессоннице хорошо помогают мелатонин в небольшой дозе, L-теан…" at bounding box center [355, 283] width 388 height 18
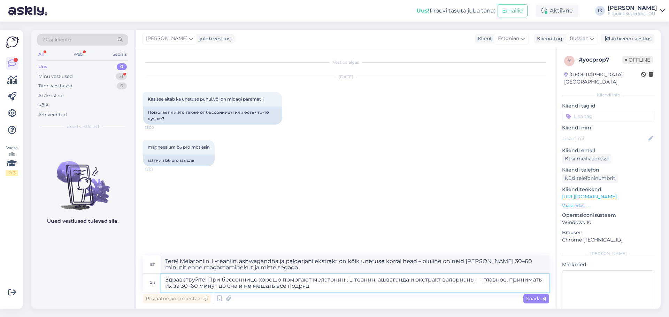
click at [335, 287] on textarea "Здравствуйте! При бессоннице хорошо помогают мелатонин , L-теанин, ашваганда и …" at bounding box center [355, 283] width 388 height 18
click at [527, 296] on span "Saada" at bounding box center [536, 299] width 20 height 6
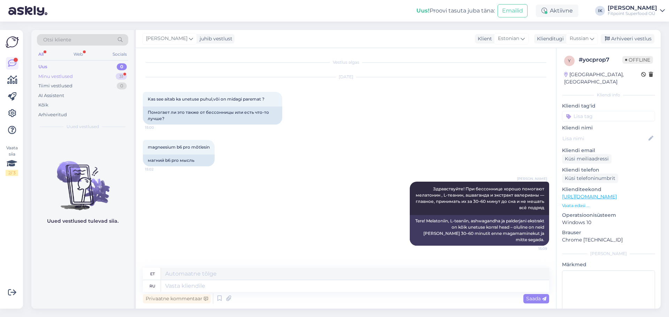
click at [111, 76] on div "Minu vestlused 31" at bounding box center [82, 77] width 91 height 10
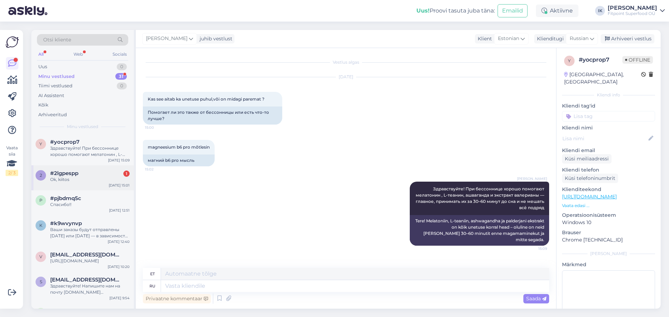
click at [109, 171] on div "#2lgpespp 1" at bounding box center [89, 173] width 79 height 6
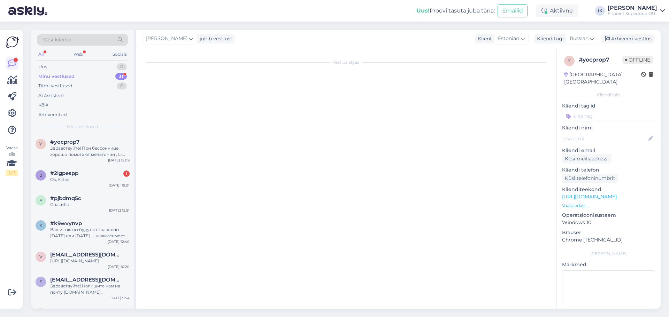
scroll to position [443, 0]
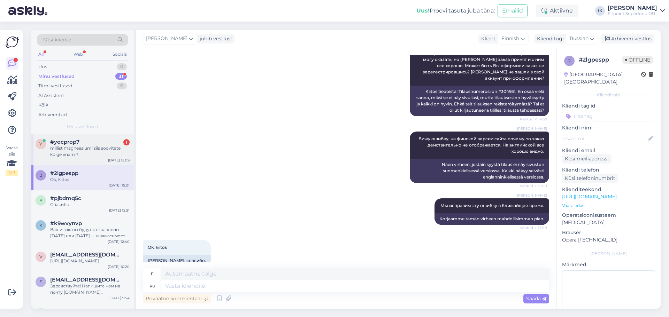
click at [109, 149] on div "millist magneesiumi siis soovitate kõige enam ?" at bounding box center [89, 151] width 79 height 13
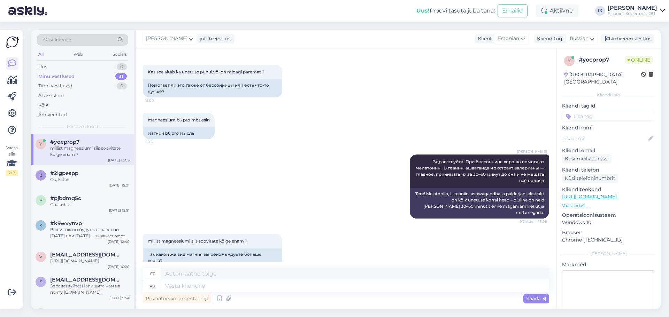
click at [593, 194] on link "[URL][DOMAIN_NAME]" at bounding box center [589, 197] width 55 height 6
click at [263, 287] on textarea at bounding box center [355, 286] width 388 height 12
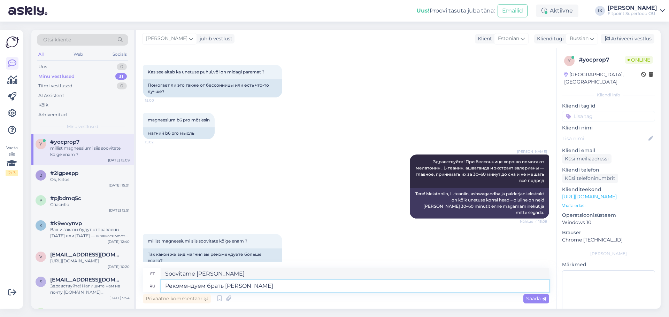
paste textarea "в форме глицината или цитрата"
click at [533, 298] on span "Saada" at bounding box center [536, 299] width 20 height 6
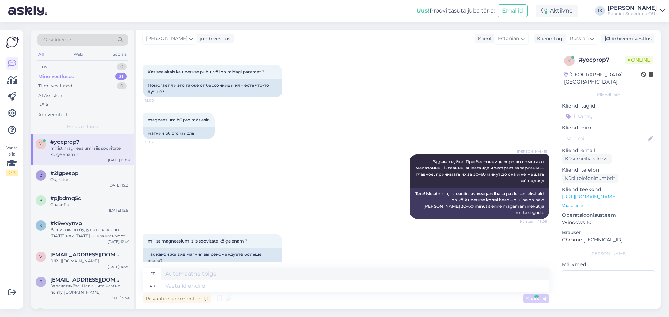
scroll to position [75, 0]
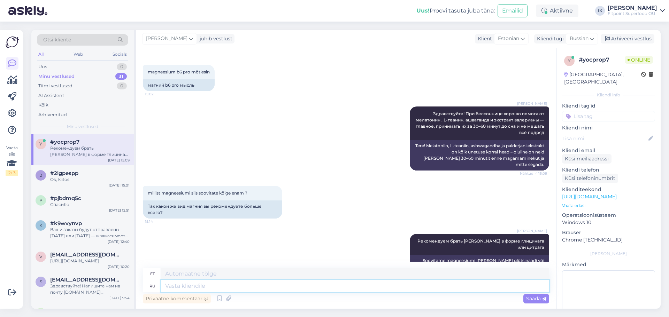
click at [531, 287] on textarea at bounding box center [355, 286] width 388 height 12
paste textarea "[URL][DOMAIN_NAME]"
click at [541, 301] on span "Saada" at bounding box center [536, 299] width 20 height 6
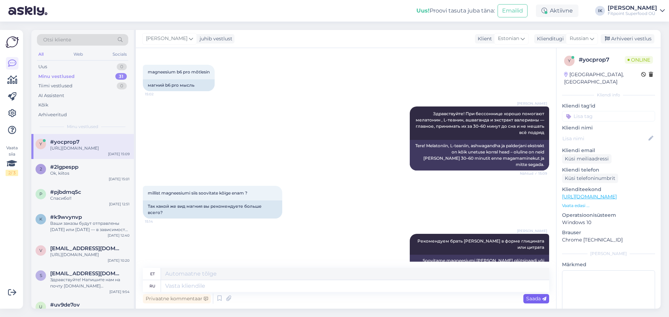
scroll to position [117, 0]
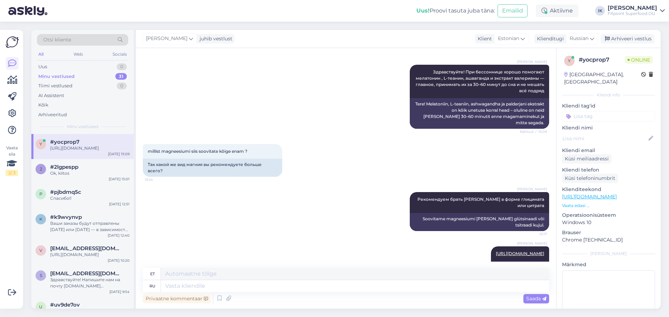
click at [392, 292] on div "Privaatne kommentaar Saada" at bounding box center [346, 298] width 406 height 13
click at [403, 287] on textarea at bounding box center [355, 286] width 388 height 12
paste textarea "[URL][DOMAIN_NAME]"
click at [531, 300] on span "Saada" at bounding box center [536, 299] width 20 height 6
click at [533, 302] on span "Saada" at bounding box center [536, 299] width 20 height 6
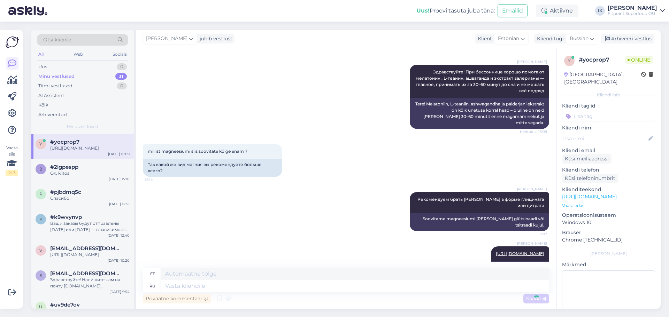
scroll to position [159, 0]
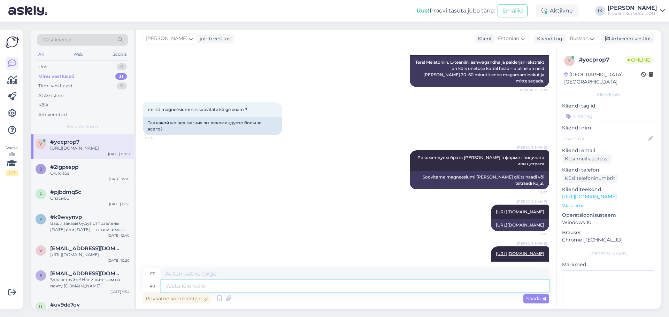
click at [532, 290] on textarea at bounding box center [355, 286] width 388 height 12
click at [190, 283] on textarea "Эти фоомы лучше" at bounding box center [355, 286] width 388 height 12
click at [220, 285] on textarea "Эти формы лучше" at bounding box center [355, 286] width 388 height 12
click at [534, 300] on span "Saada" at bounding box center [536, 299] width 20 height 6
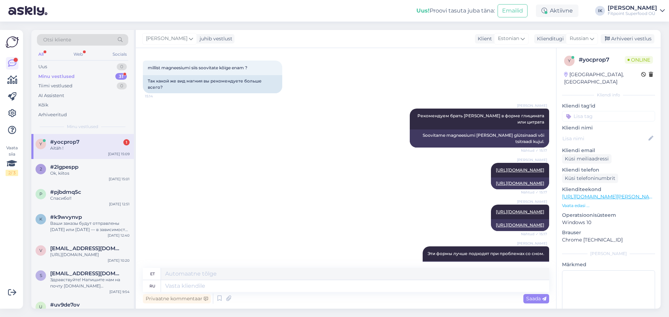
scroll to position [242, 0]
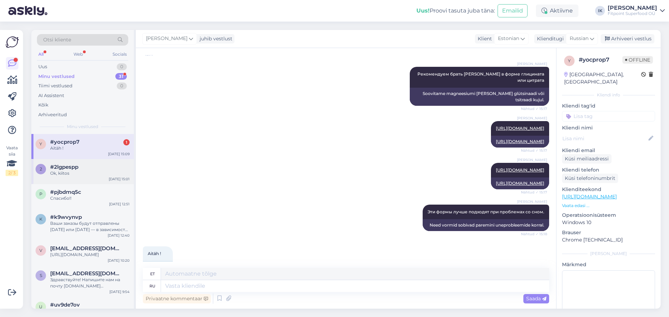
click at [111, 167] on div "#2lgpespp" at bounding box center [89, 167] width 79 height 6
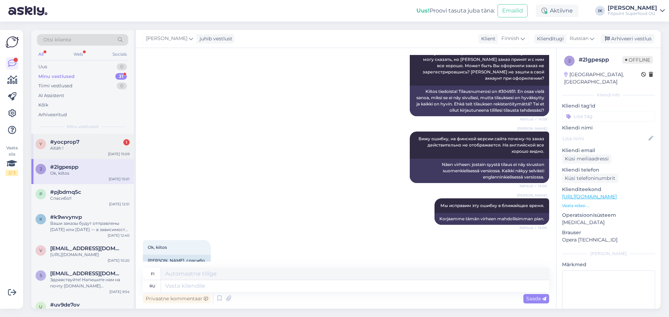
click at [110, 147] on div "Aitäh !" at bounding box center [89, 148] width 79 height 6
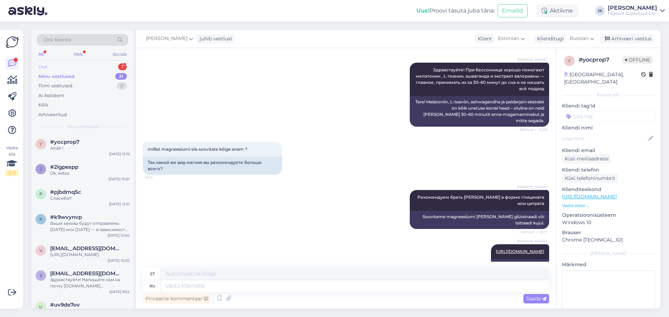
click at [77, 65] on div "Uus 1" at bounding box center [82, 67] width 91 height 10
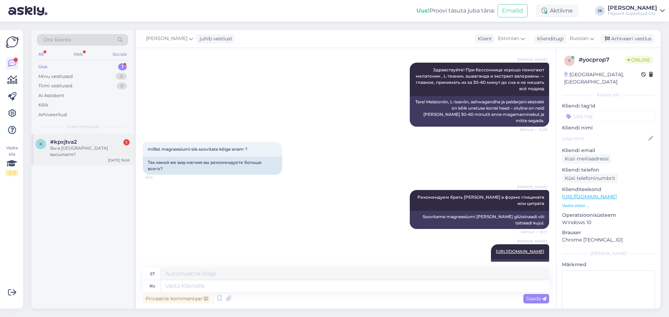
click at [113, 143] on div "#kpxjtva2 1" at bounding box center [89, 142] width 79 height 6
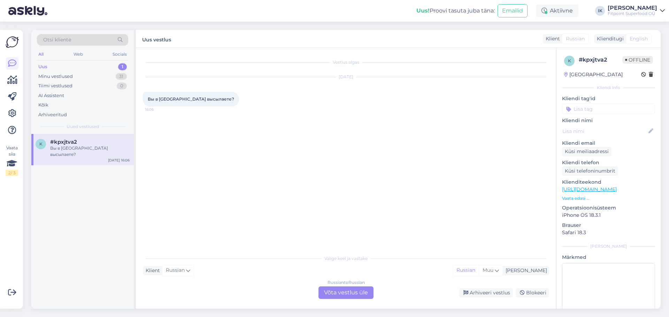
click at [370, 295] on div "Russian to Russian Võta vestlus üle" at bounding box center [345, 293] width 55 height 13
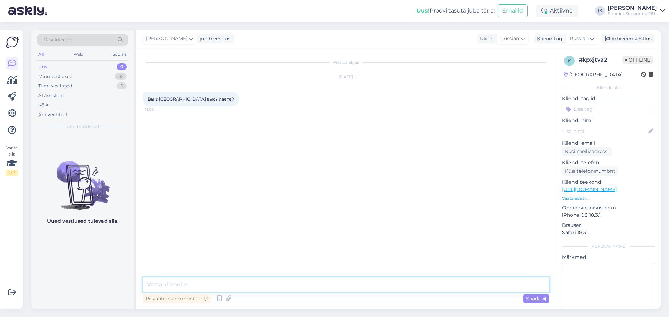
click at [370, 285] on textarea at bounding box center [346, 285] width 406 height 15
click at [210, 283] on textarea "Здравствуйте! К соажлеиню, нет." at bounding box center [346, 285] width 406 height 15
click at [541, 302] on span "Saada" at bounding box center [536, 299] width 20 height 6
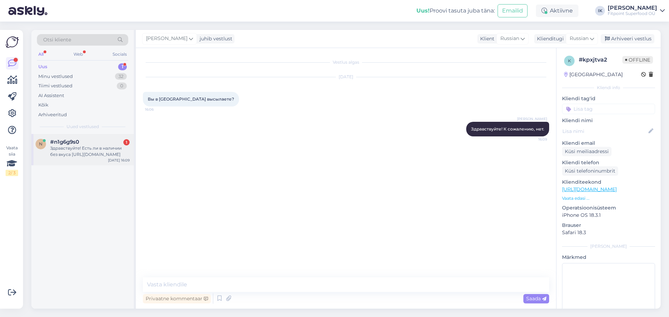
click at [103, 147] on div "Здравствуйте! Есть ли в наличии без вкуса [URL][DOMAIN_NAME]" at bounding box center [89, 151] width 79 height 13
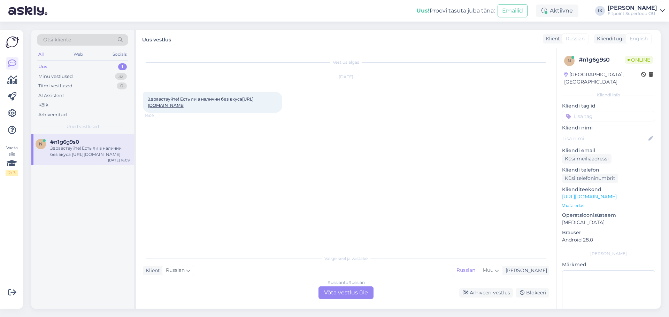
click at [336, 292] on div "Russian to Russian Võta vestlus üle" at bounding box center [345, 293] width 55 height 13
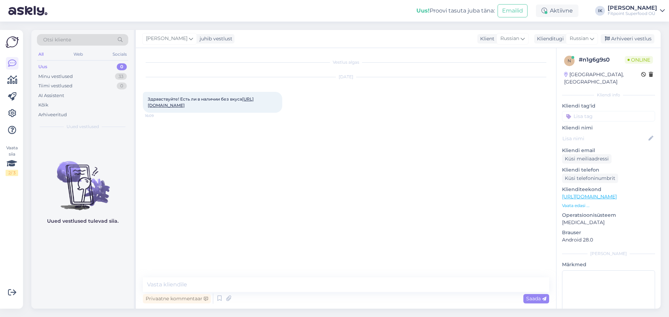
click at [206, 107] on link "[URL][DOMAIN_NAME]" at bounding box center [201, 101] width 106 height 11
click at [442, 285] on textarea at bounding box center [346, 285] width 406 height 15
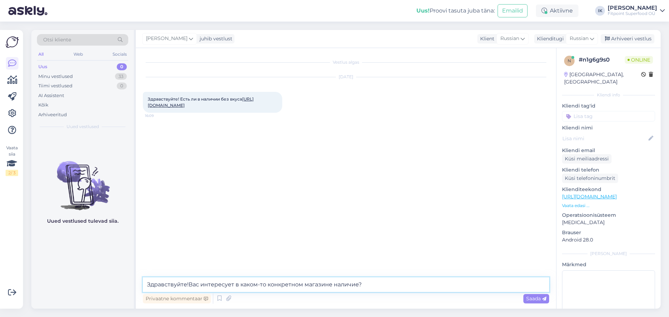
click at [190, 284] on textarea "Здравствуйте!Вас интересует в каком-то конкретном магазине наличие?" at bounding box center [346, 285] width 406 height 15
click at [189, 282] on textarea "Здравствуйте!Вас интересует в каком-то конкретном магазине наличие?" at bounding box center [346, 285] width 406 height 15
click at [542, 298] on icon at bounding box center [544, 299] width 4 height 4
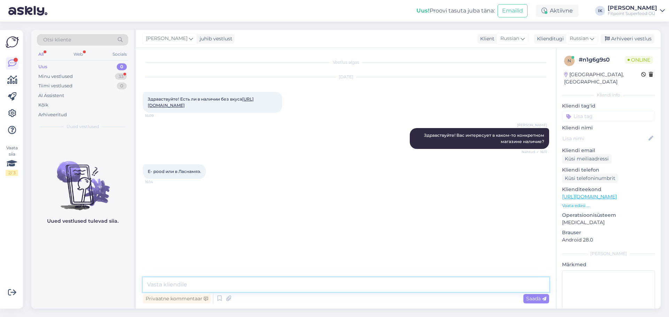
click at [237, 279] on textarea at bounding box center [346, 285] width 406 height 15
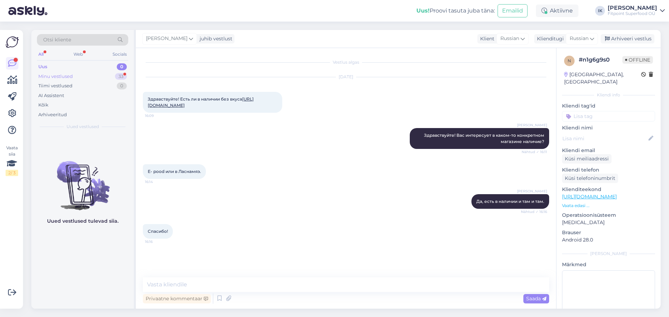
click at [82, 79] on div "Minu vestlused 33" at bounding box center [82, 77] width 91 height 10
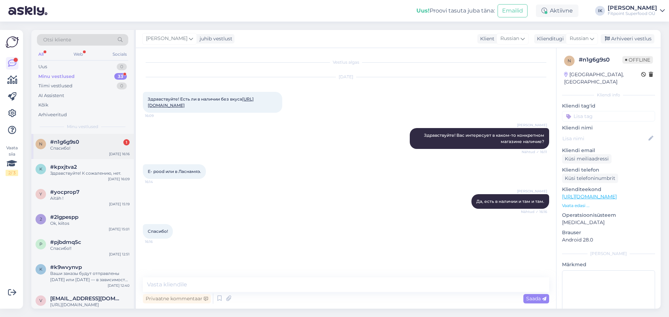
click at [99, 139] on div "n #n1g6g9s0 1 Спасибо! [DATE] 16:16" at bounding box center [82, 146] width 102 height 25
